Goal: Transaction & Acquisition: Download file/media

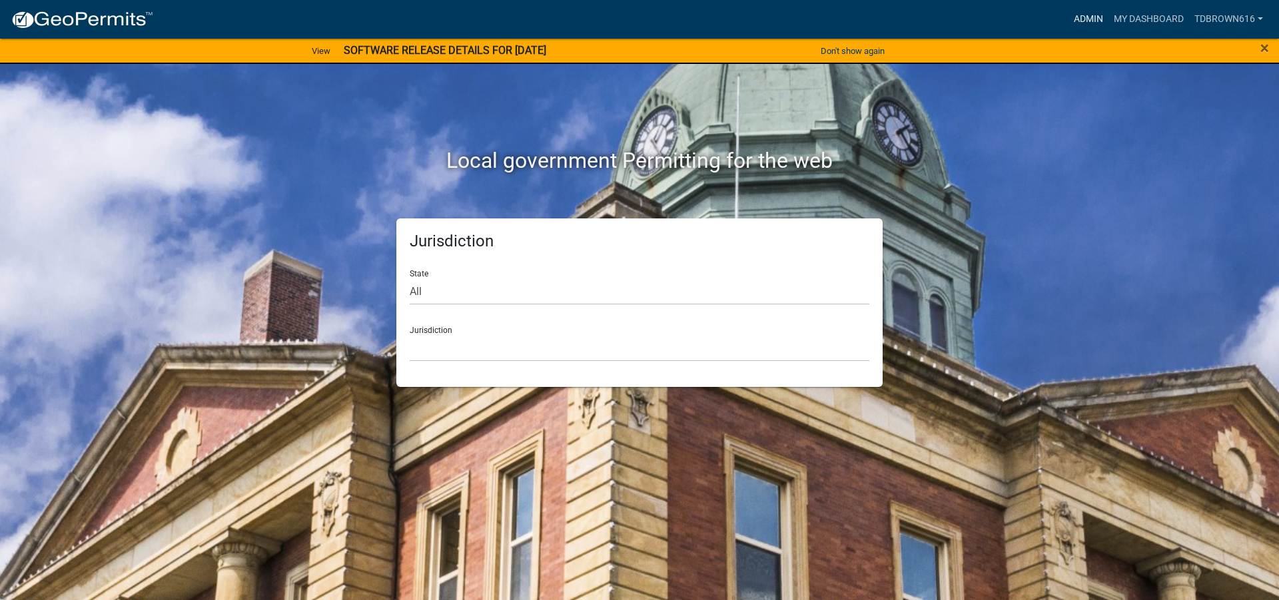
click at [1087, 17] on link "Admin" at bounding box center [1089, 19] width 40 height 25
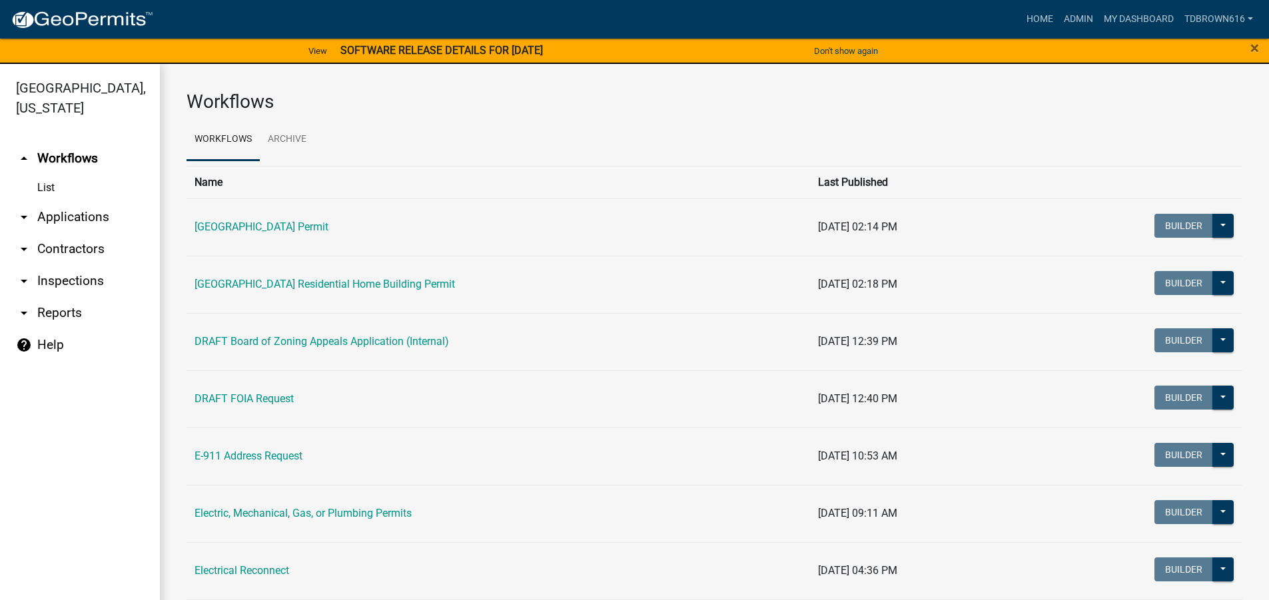
click at [55, 215] on link "arrow_drop_down Applications" at bounding box center [80, 217] width 160 height 32
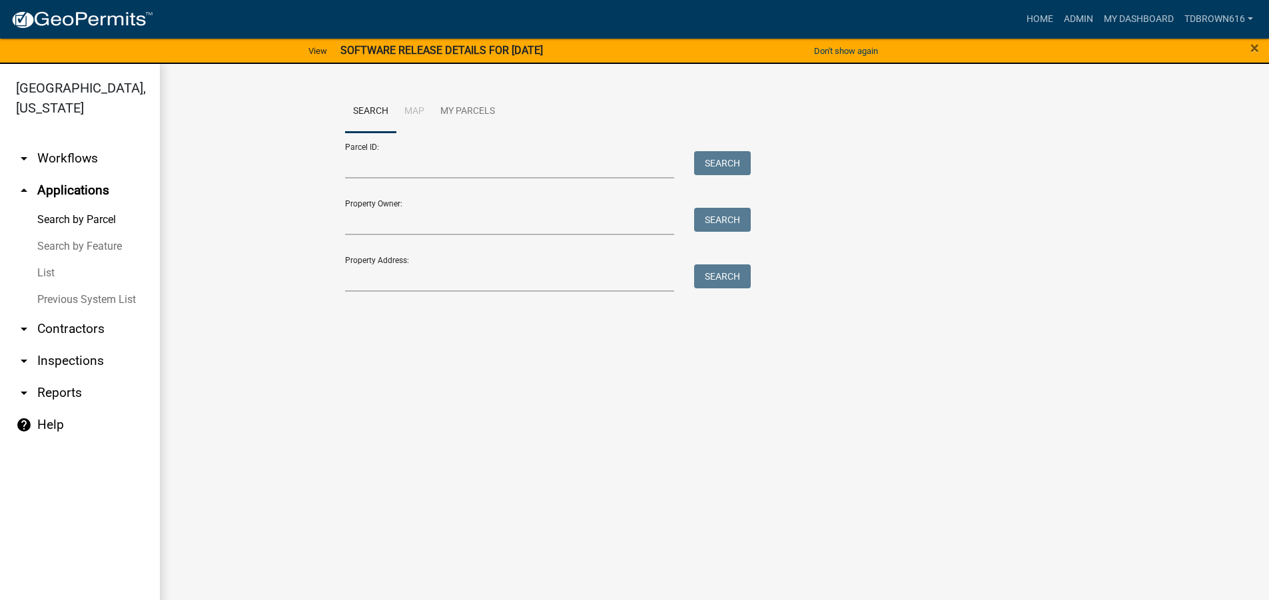
click at [52, 392] on link "arrow_drop_down Reports" at bounding box center [80, 393] width 160 height 32
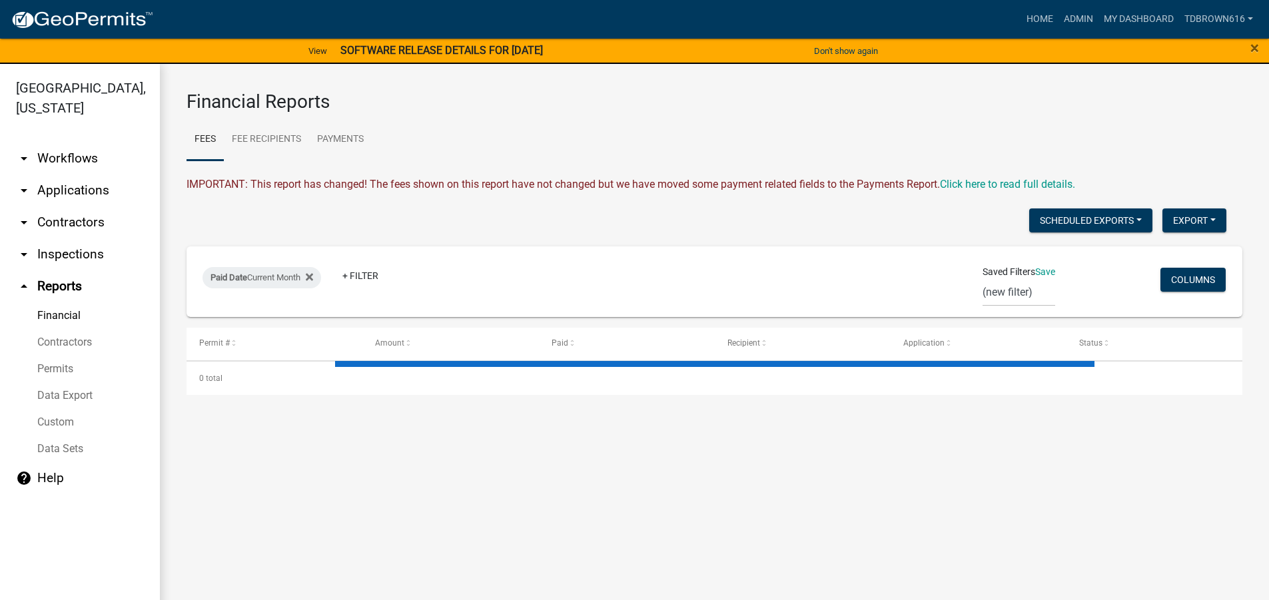
click at [56, 449] on link "Data Sets" at bounding box center [80, 449] width 160 height 27
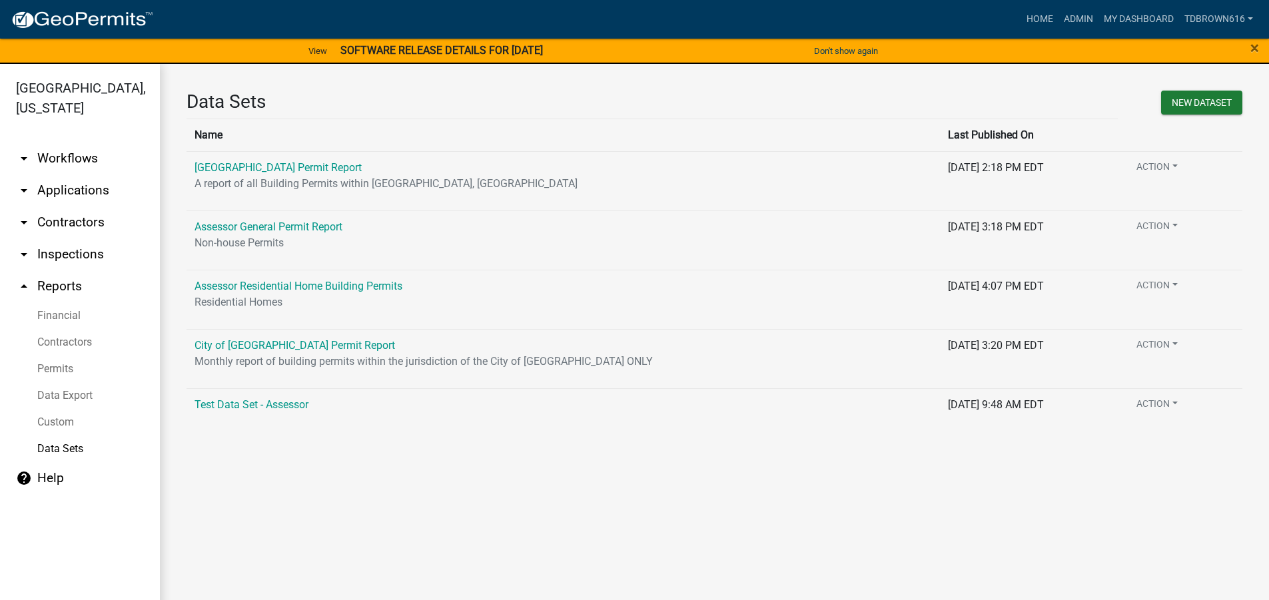
click at [67, 392] on link "Data Export" at bounding box center [80, 395] width 160 height 27
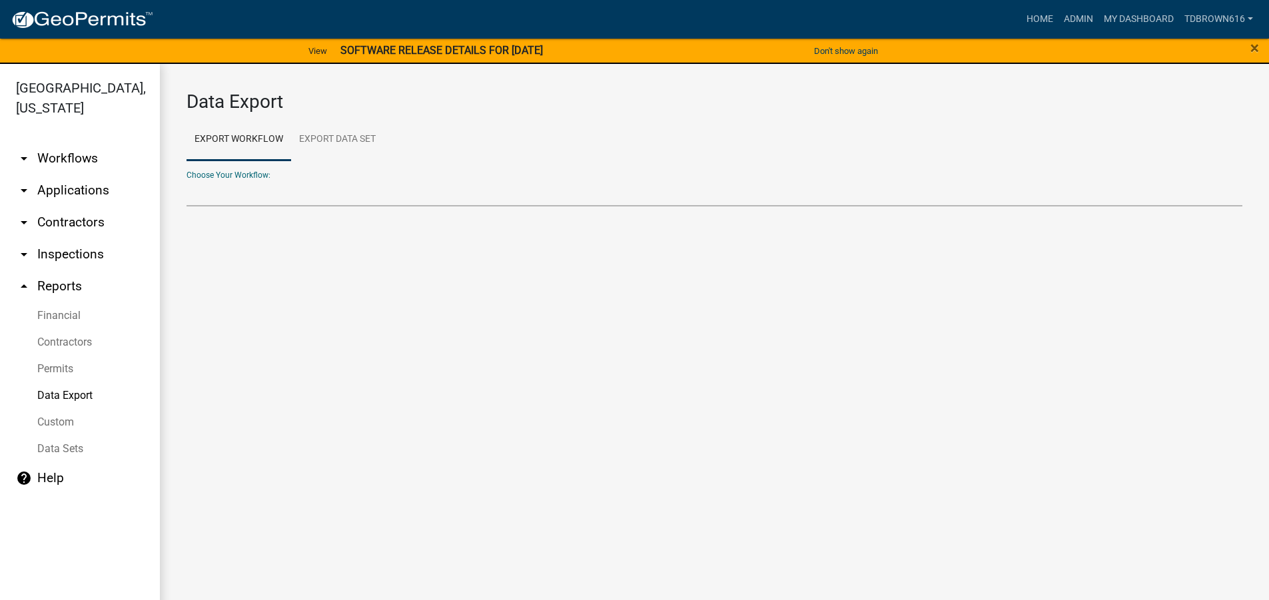
click at [224, 194] on select "[GEOGRAPHIC_DATA] Building Permit [GEOGRAPHIC_DATA] Residential Home Building P…" at bounding box center [715, 192] width 1056 height 27
click at [187, 179] on select "[GEOGRAPHIC_DATA] Building Permit [GEOGRAPHIC_DATA] Residential Home Building P…" at bounding box center [715, 192] width 1056 height 27
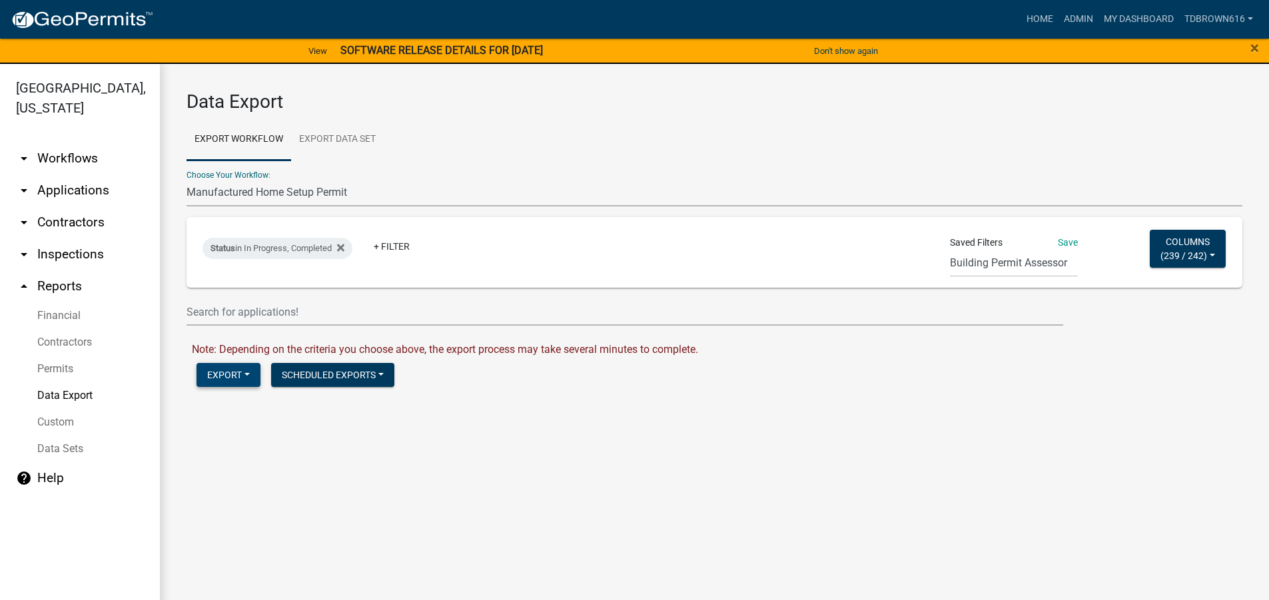
click at [248, 374] on button "Export" at bounding box center [229, 375] width 64 height 24
click at [253, 408] on button "Excel Format (.xlsx)" at bounding box center [265, 410] width 136 height 32
click at [266, 405] on link "Download Manufactured Home Setup Permit.xlsx" at bounding box center [308, 403] width 233 height 13
click at [234, 173] on div "Choose Your Workflow: [GEOGRAPHIC_DATA] Permit [GEOGRAPHIC_DATA] County Residen…" at bounding box center [715, 184] width 1056 height 46
click at [230, 190] on select "[GEOGRAPHIC_DATA] Building Permit [GEOGRAPHIC_DATA] Residential Home Building P…" at bounding box center [715, 192] width 1056 height 27
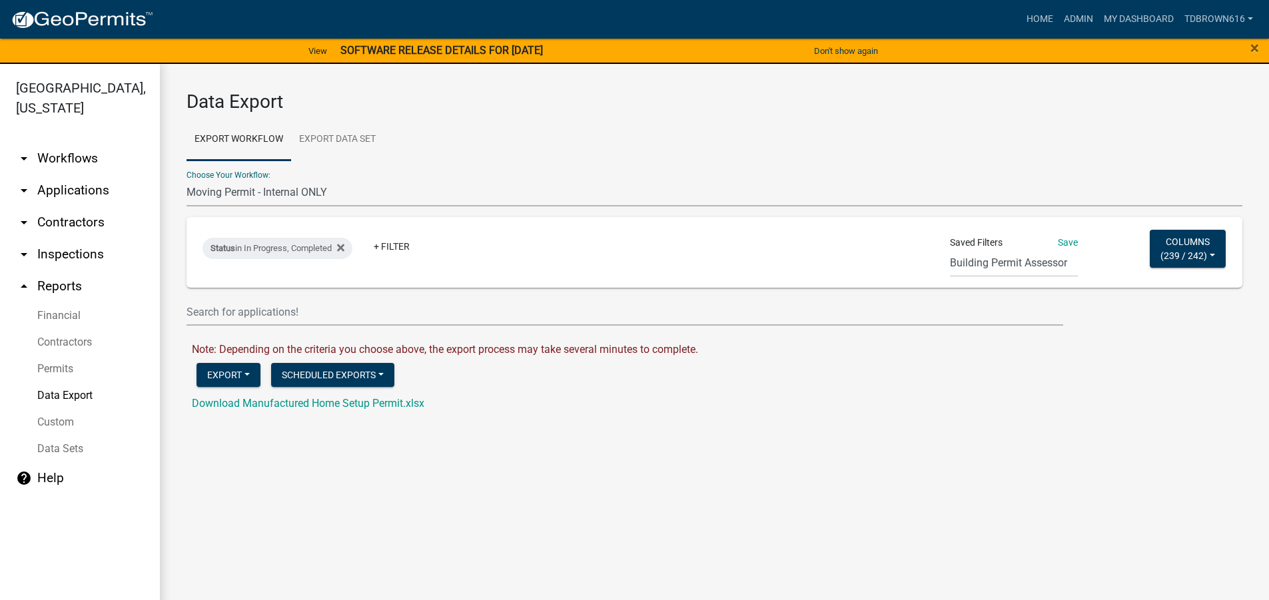
click at [187, 179] on select "[GEOGRAPHIC_DATA] Building Permit [GEOGRAPHIC_DATA] Residential Home Building P…" at bounding box center [715, 192] width 1056 height 27
click at [247, 373] on button "Export" at bounding box center [229, 375] width 64 height 24
click at [241, 412] on button "Excel Format (.xlsx)" at bounding box center [265, 410] width 136 height 32
click at [251, 404] on link "Download Moving Permit - Internal ONLY.xlsx" at bounding box center [297, 403] width 211 height 13
click at [231, 194] on select "[GEOGRAPHIC_DATA] Building Permit [GEOGRAPHIC_DATA] Residential Home Building P…" at bounding box center [715, 192] width 1056 height 27
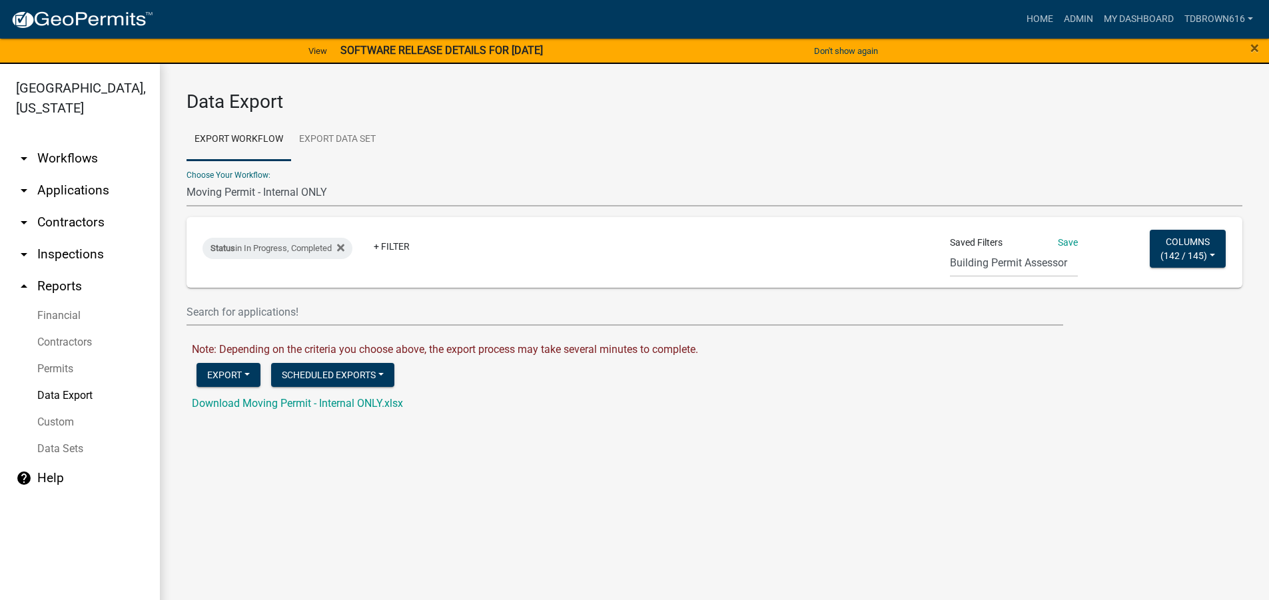
select select "18: Object"
click at [187, 179] on select "[GEOGRAPHIC_DATA] Building Permit [GEOGRAPHIC_DATA] Residential Home Building P…" at bounding box center [715, 192] width 1056 height 27
click at [229, 376] on button "Export" at bounding box center [229, 375] width 64 height 24
click at [259, 413] on button "Excel Format (.xlsx)" at bounding box center [265, 410] width 136 height 32
click at [269, 401] on link "Download New Business Application.xlsx" at bounding box center [289, 403] width 194 height 13
